Goal: Information Seeking & Learning: Learn about a topic

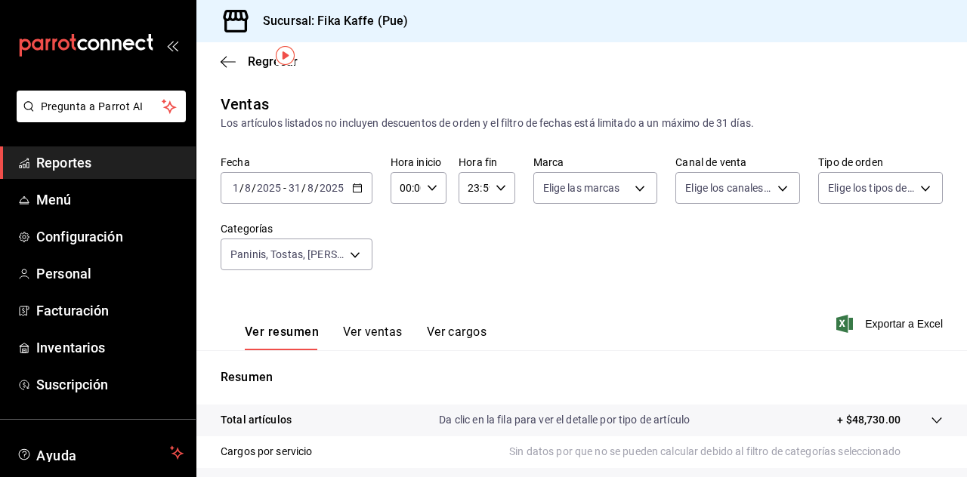
scroll to position [48, 0]
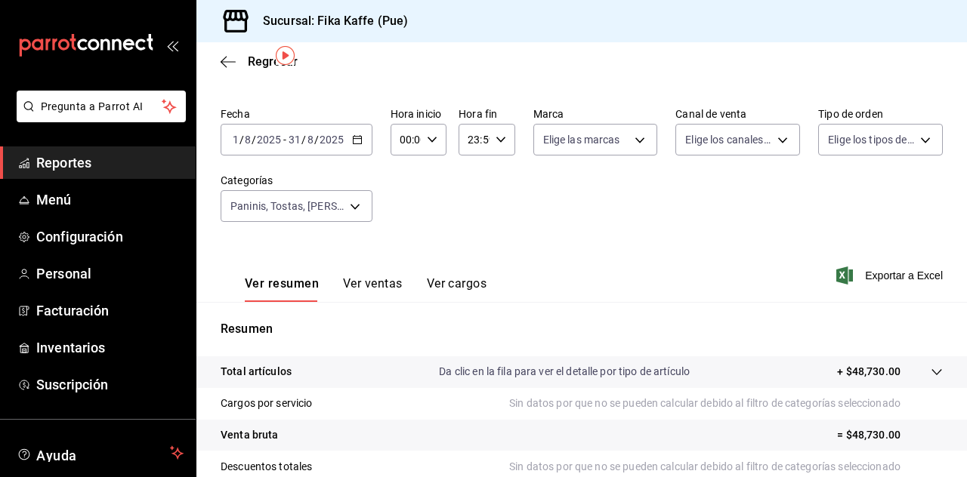
click at [292, 137] on input "31" at bounding box center [295, 140] width 14 height 12
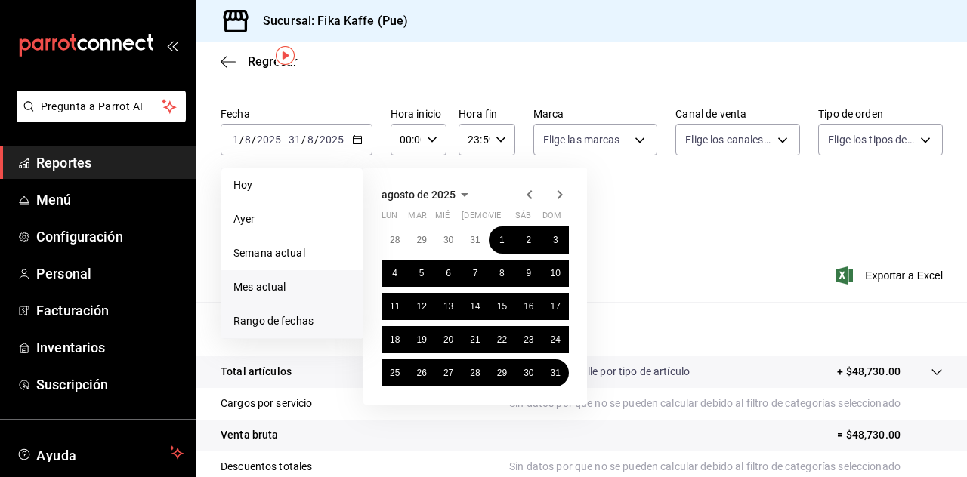
click at [281, 283] on span "Mes actual" at bounding box center [291, 287] width 117 height 16
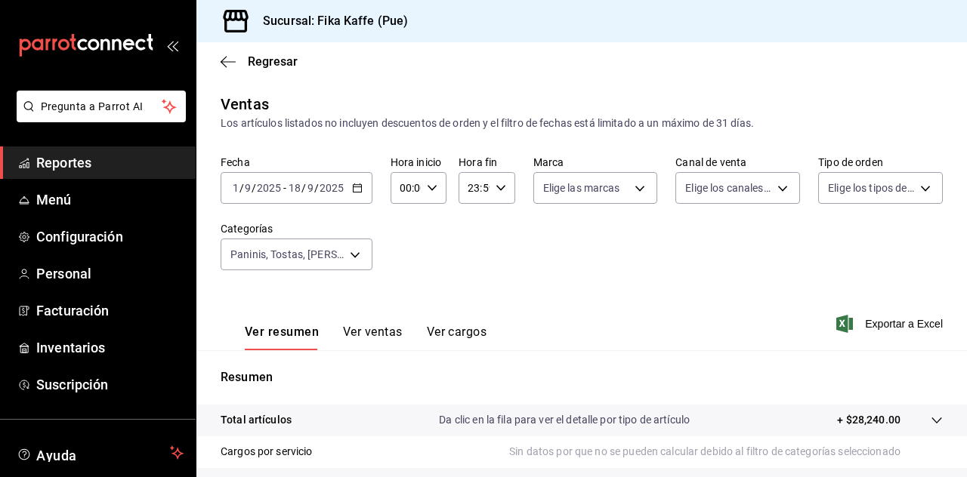
scroll to position [97, 0]
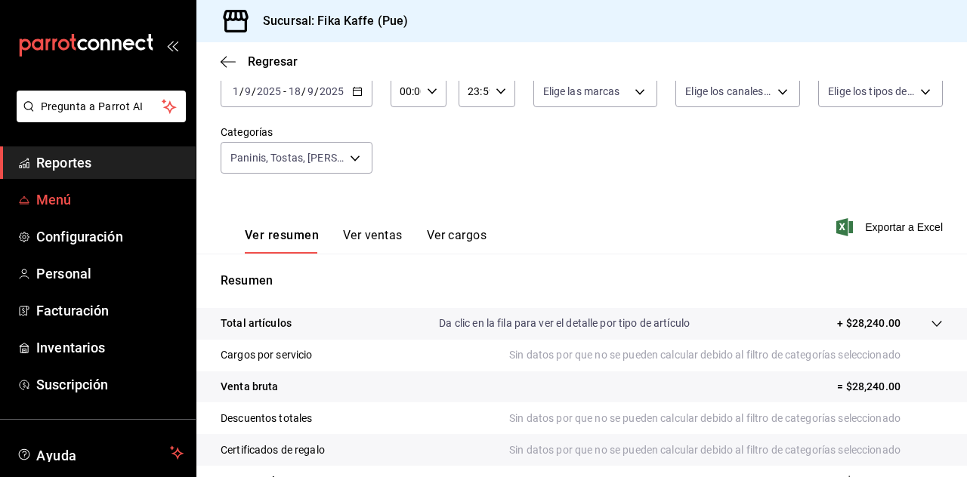
click at [95, 196] on span "Menú" at bounding box center [109, 200] width 147 height 20
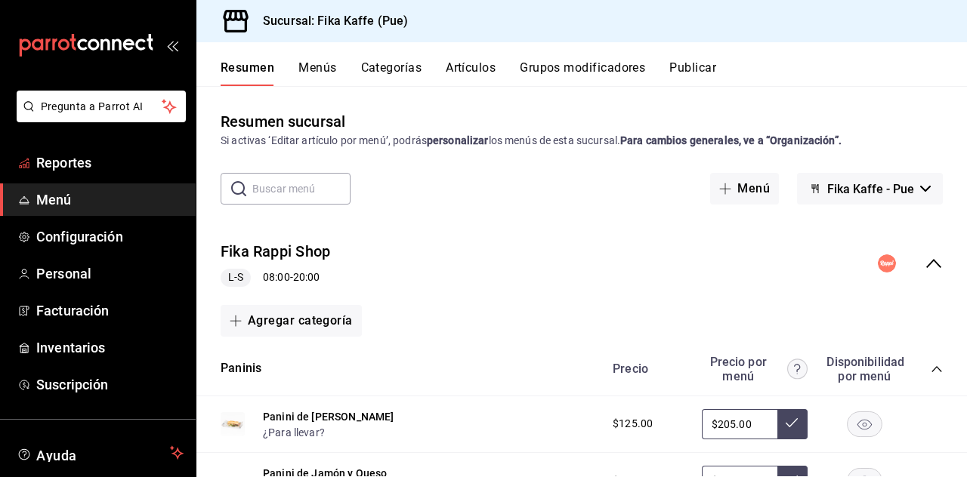
click at [82, 167] on span "Reportes" at bounding box center [109, 163] width 147 height 20
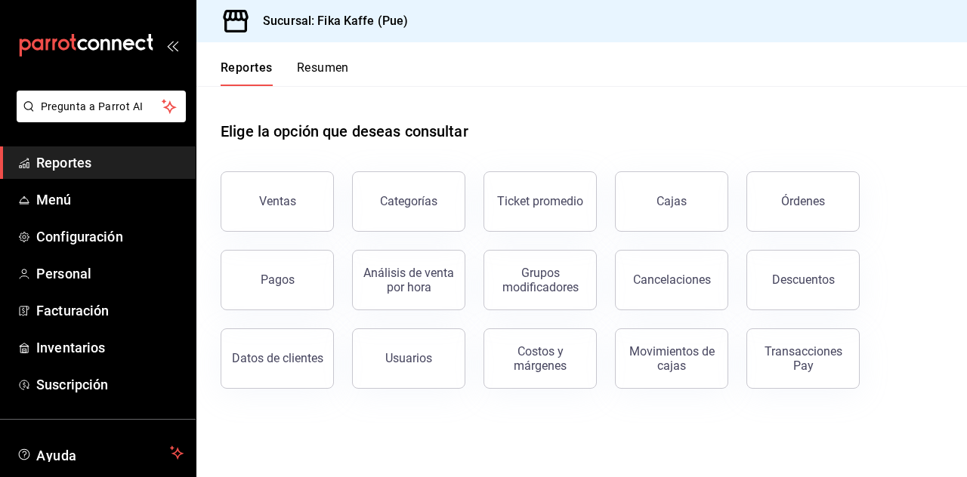
click at [339, 232] on div "Análisis de venta por hora" at bounding box center [399, 271] width 131 height 79
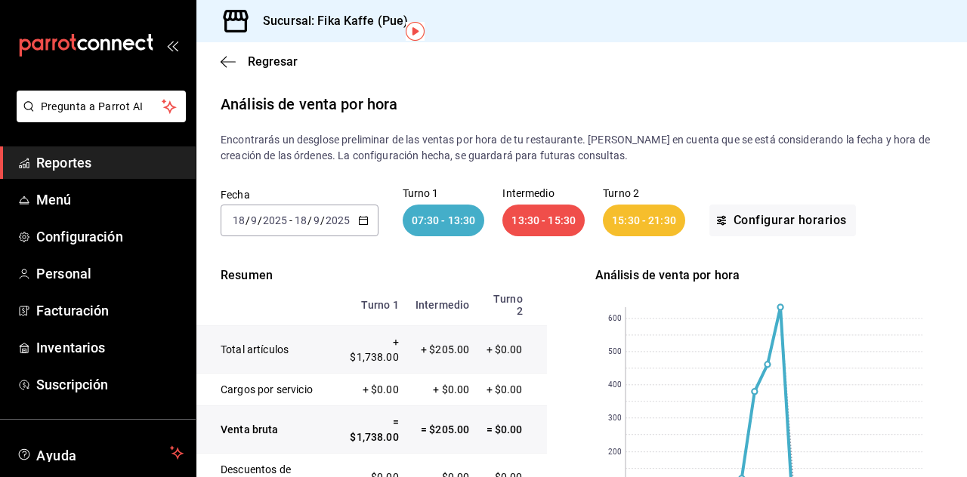
click at [302, 214] on input "18" at bounding box center [301, 220] width 14 height 12
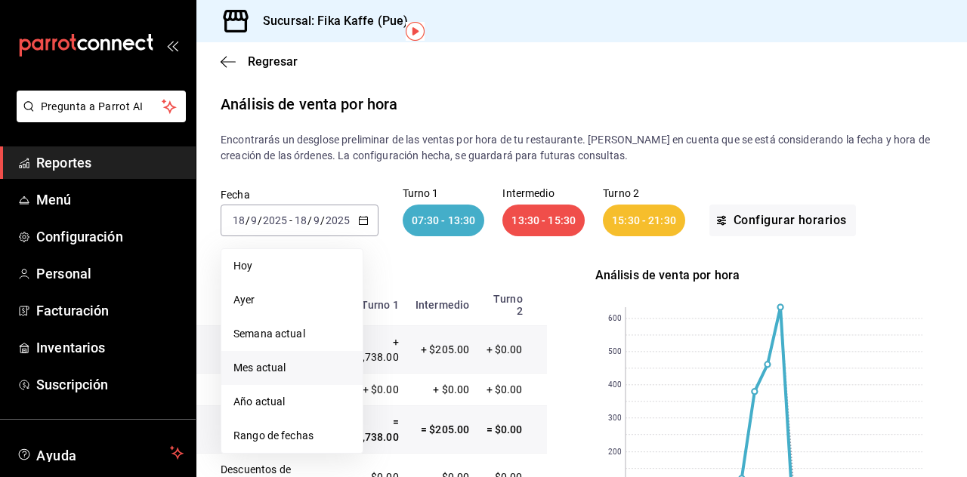
click at [254, 360] on span "Mes actual" at bounding box center [291, 368] width 117 height 16
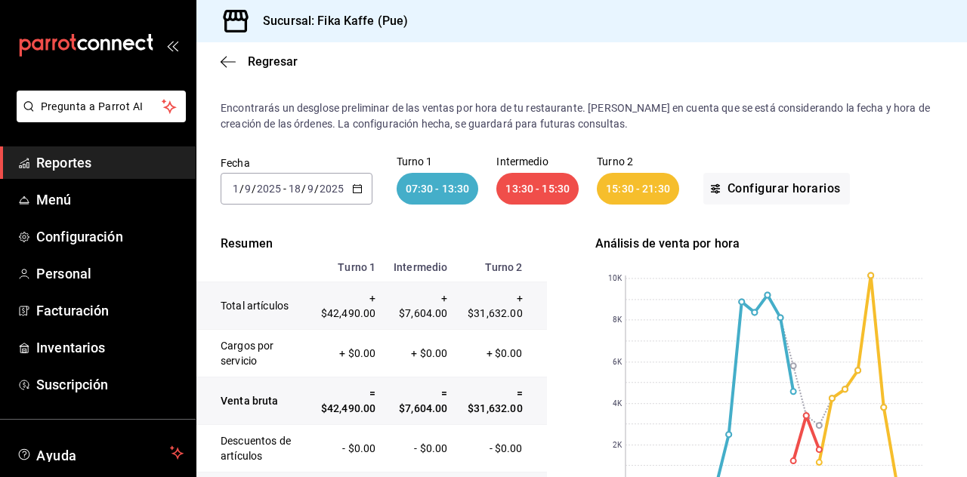
scroll to position [48, 0]
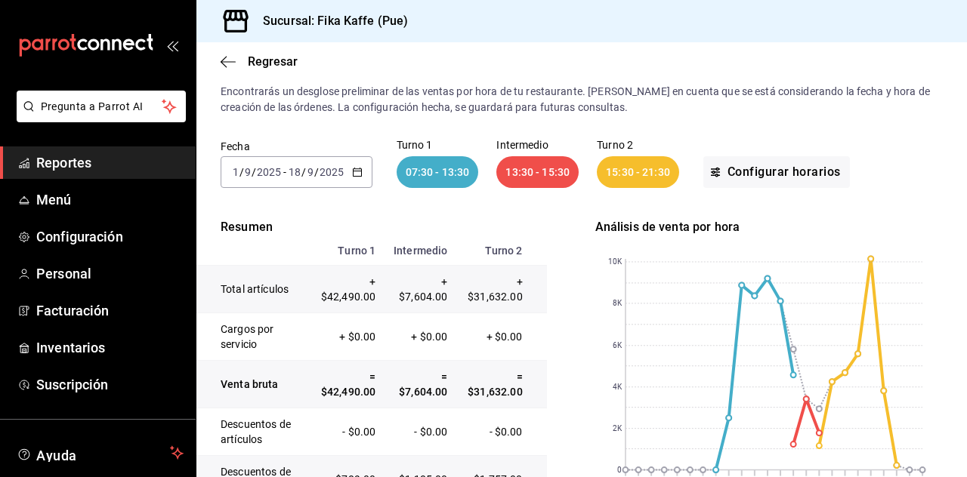
click at [338, 266] on td "+ $42,490.00" at bounding box center [346, 290] width 75 height 48
click at [355, 266] on td "+ $42,490.00" at bounding box center [346, 290] width 75 height 48
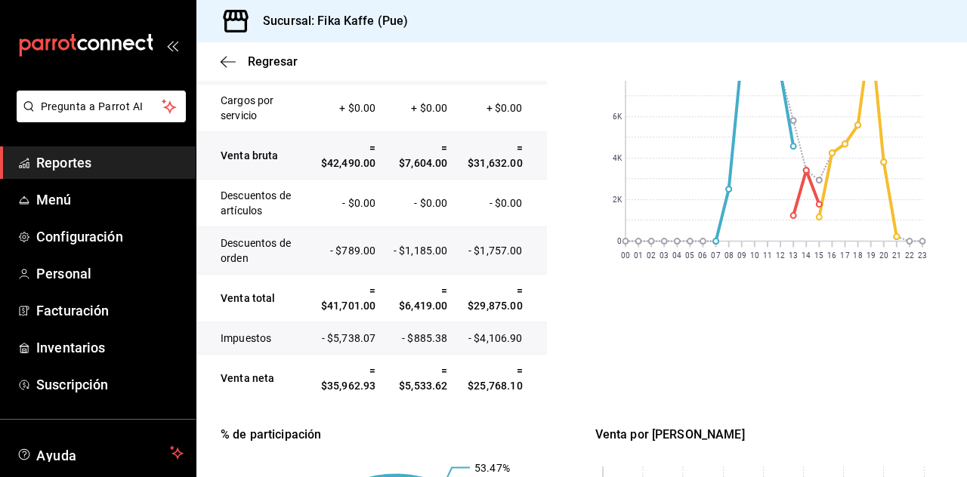
scroll to position [504, 0]
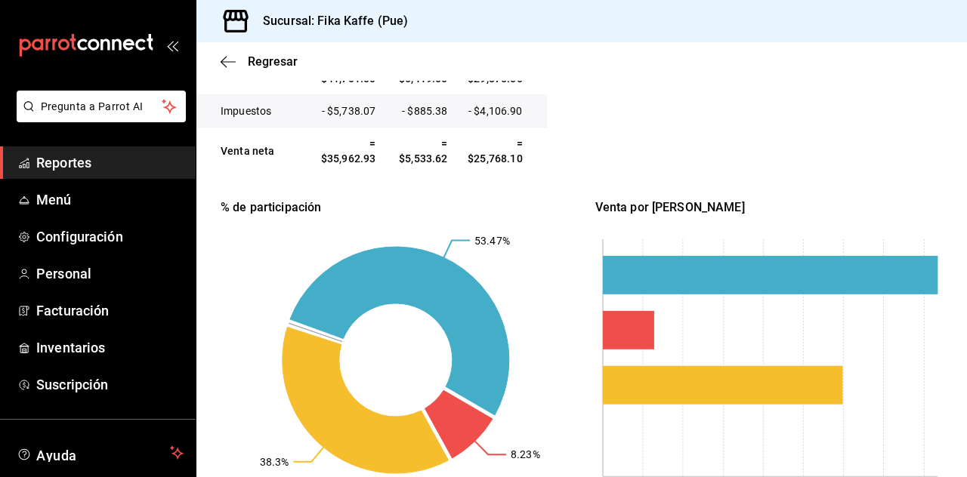
click at [276, 456] on text "38.3%" at bounding box center [274, 462] width 29 height 12
click at [330, 419] on rect at bounding box center [395, 360] width 350 height 287
click at [486, 235] on text "53.47%" at bounding box center [491, 241] width 35 height 12
click at [266, 456] on text "38.3%" at bounding box center [274, 462] width 29 height 12
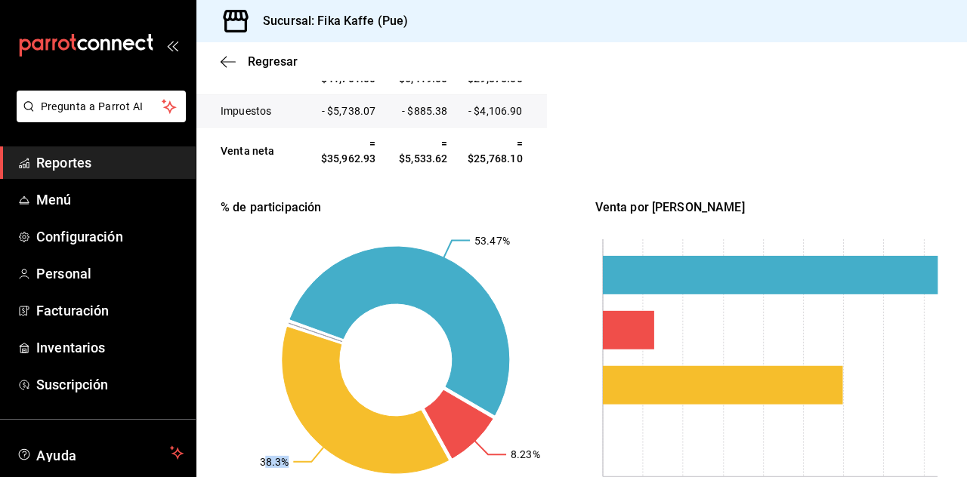
drag, startPoint x: 266, startPoint y: 389, endPoint x: 286, endPoint y: 384, distance: 21.1
click at [286, 456] on text "38.3%" at bounding box center [274, 462] width 29 height 12
click at [305, 390] on rect at bounding box center [395, 360] width 350 height 287
drag, startPoint x: 474, startPoint y: 164, endPoint x: 499, endPoint y: 168, distance: 25.3
click at [499, 235] on text "53.47%" at bounding box center [491, 241] width 35 height 12
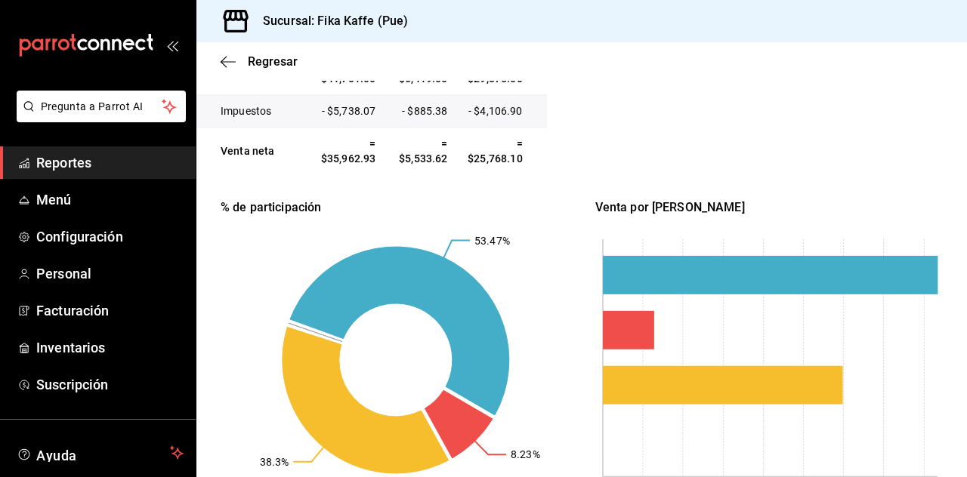
click at [483, 217] on rect at bounding box center [395, 360] width 350 height 287
click at [316, 409] on rect at bounding box center [395, 360] width 350 height 287
